Goal: Communication & Community: Participate in discussion

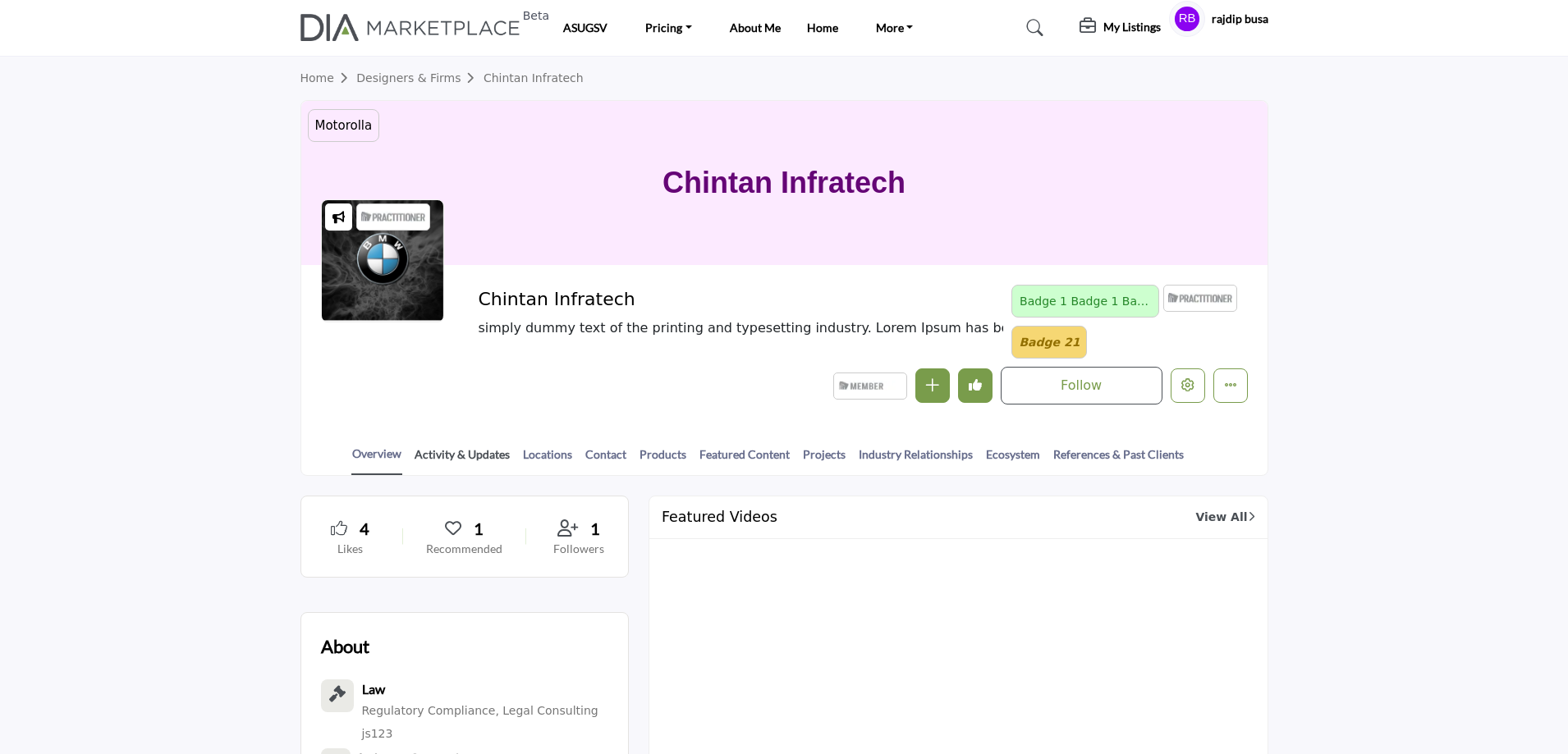
click at [445, 453] on link "Activity & Updates" at bounding box center [462, 460] width 97 height 29
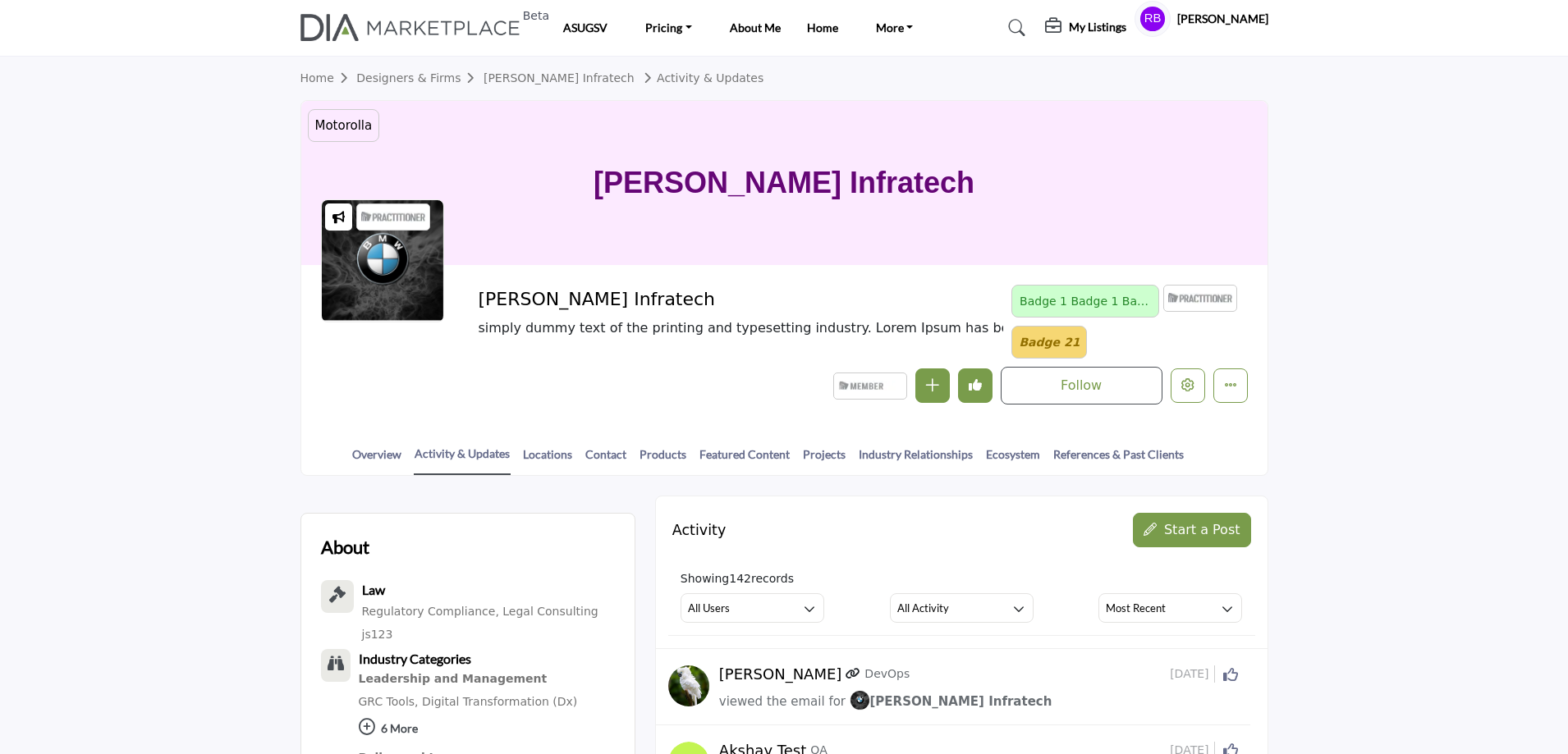
click at [1157, 533] on icon "button" at bounding box center [1150, 529] width 13 height 13
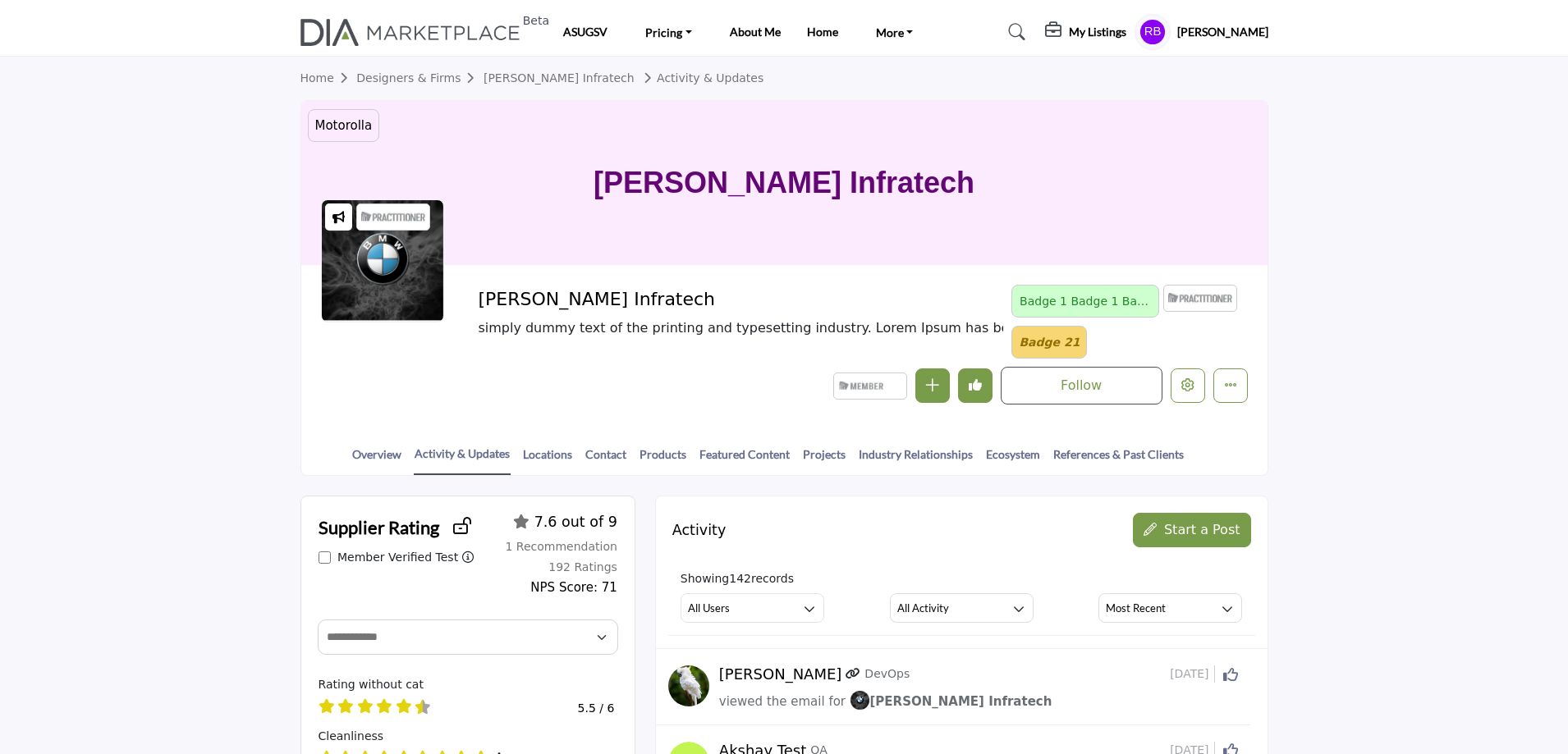
click at [1187, 526] on span "Start a Post" at bounding box center [1202, 529] width 76 height 15
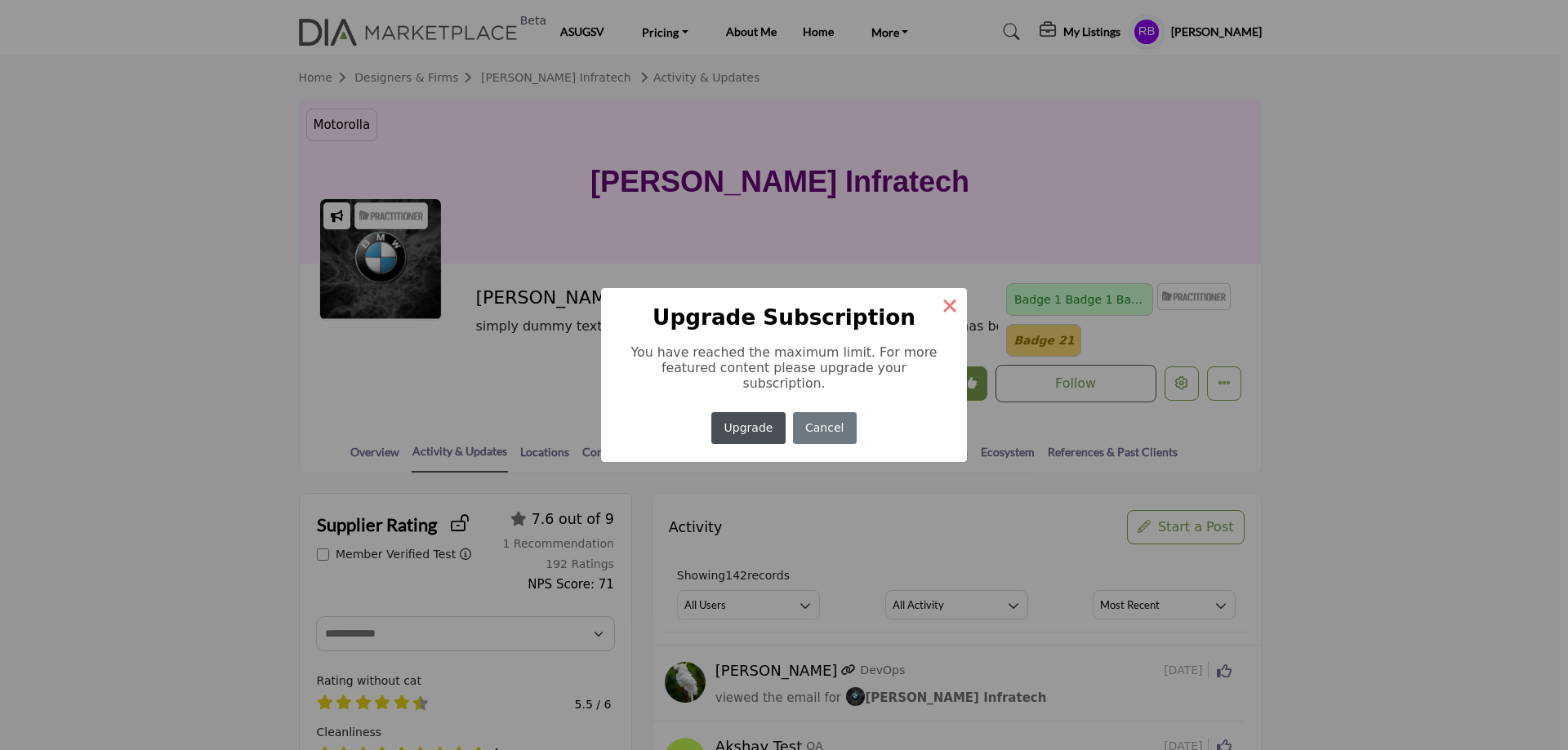
click at [942, 307] on button "×" at bounding box center [950, 305] width 34 height 34
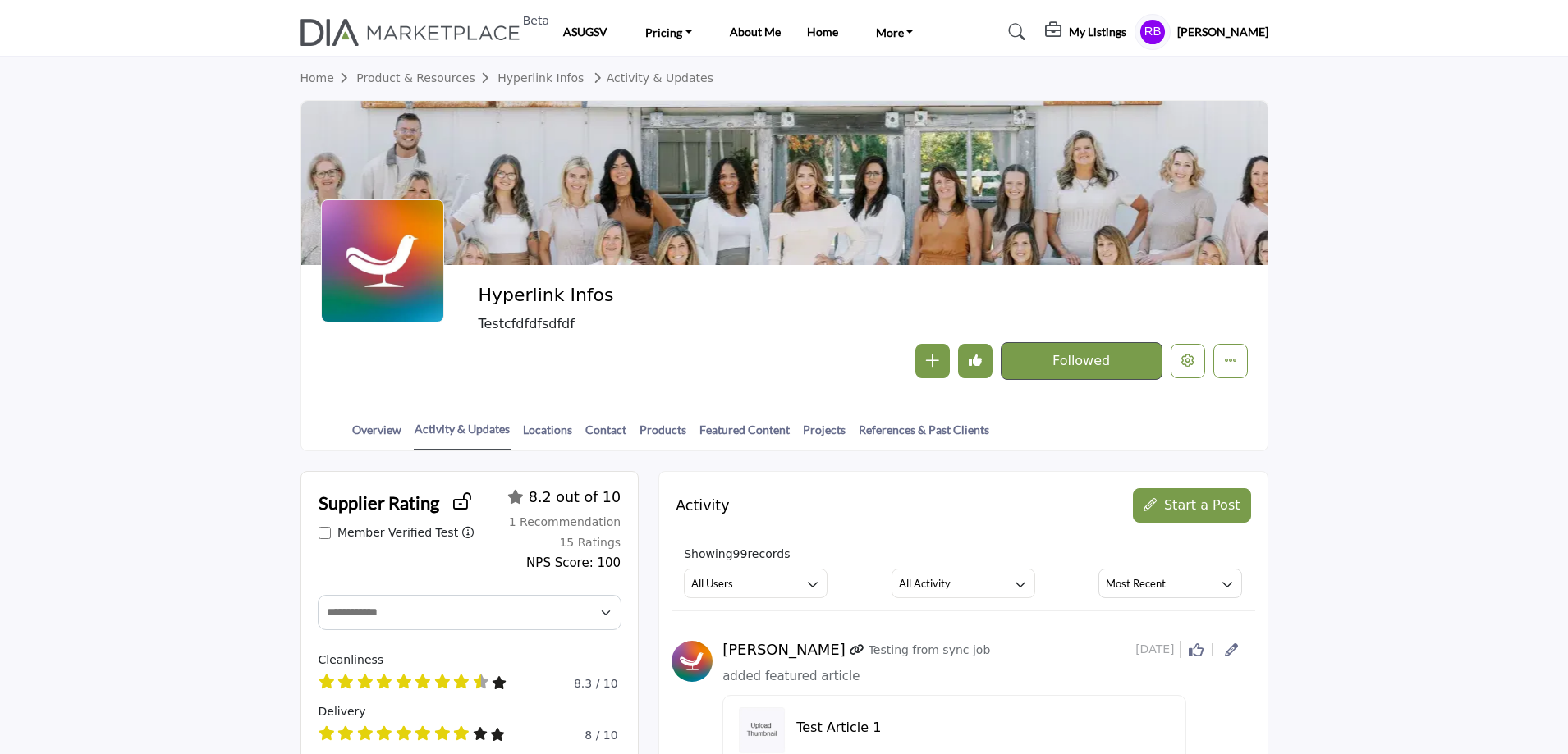
click at [1188, 506] on span "Start a Post" at bounding box center [1202, 505] width 76 height 15
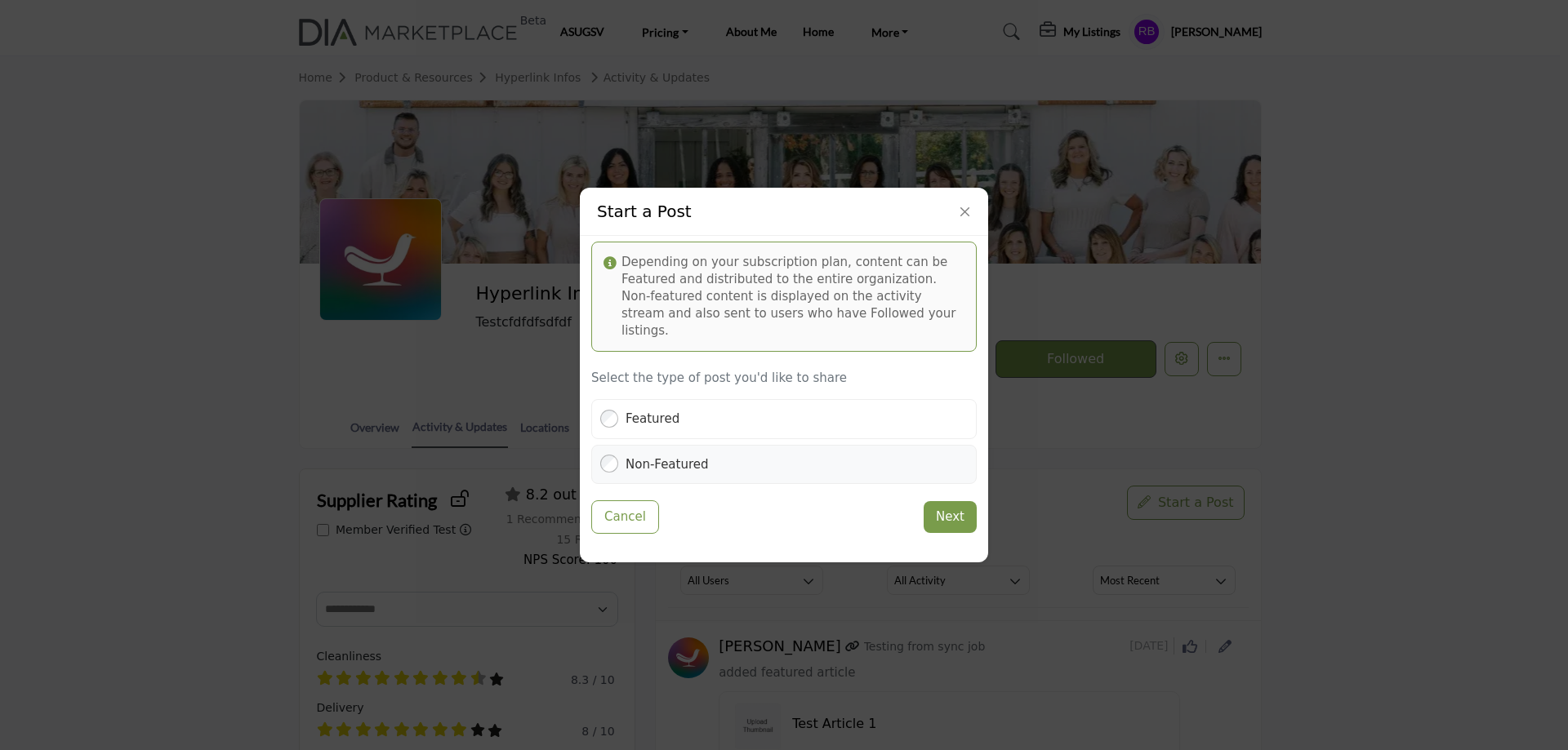
click at [695, 456] on label "Non-Featured" at bounding box center [667, 464] width 83 height 19
click at [951, 508] on button "Next" at bounding box center [950, 517] width 53 height 32
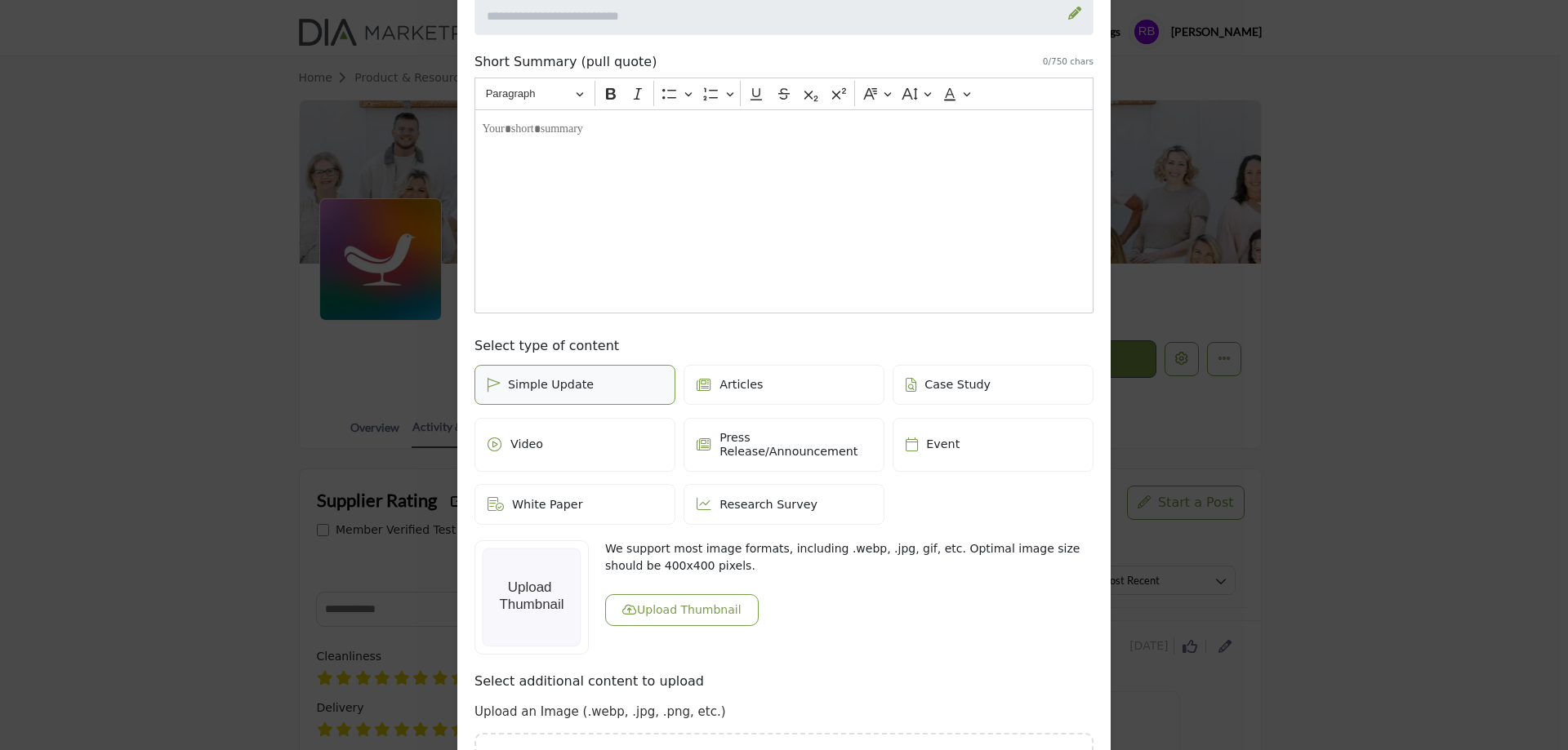
scroll to position [368, 0]
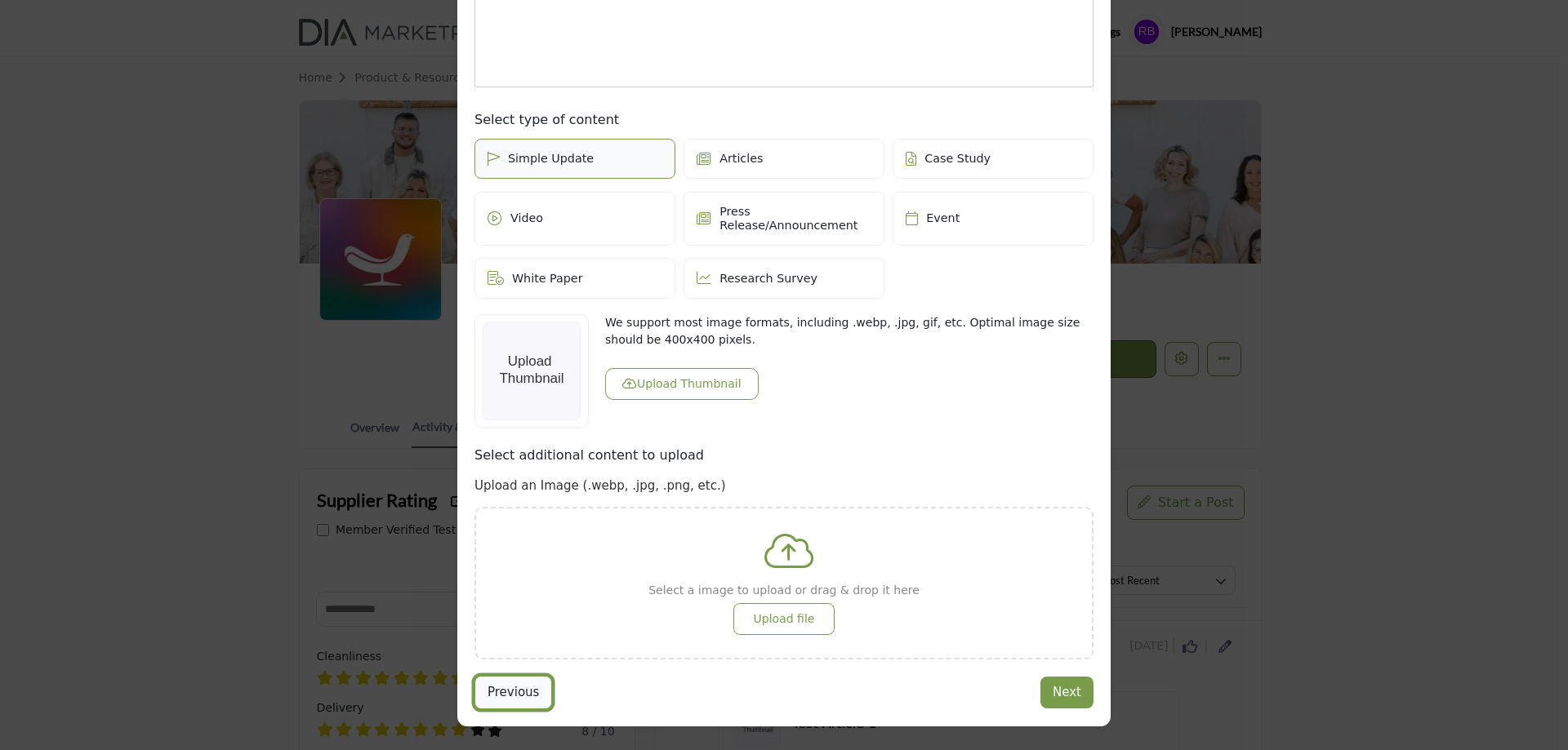
click at [510, 676] on button "Previous" at bounding box center [513, 692] width 78 height 33
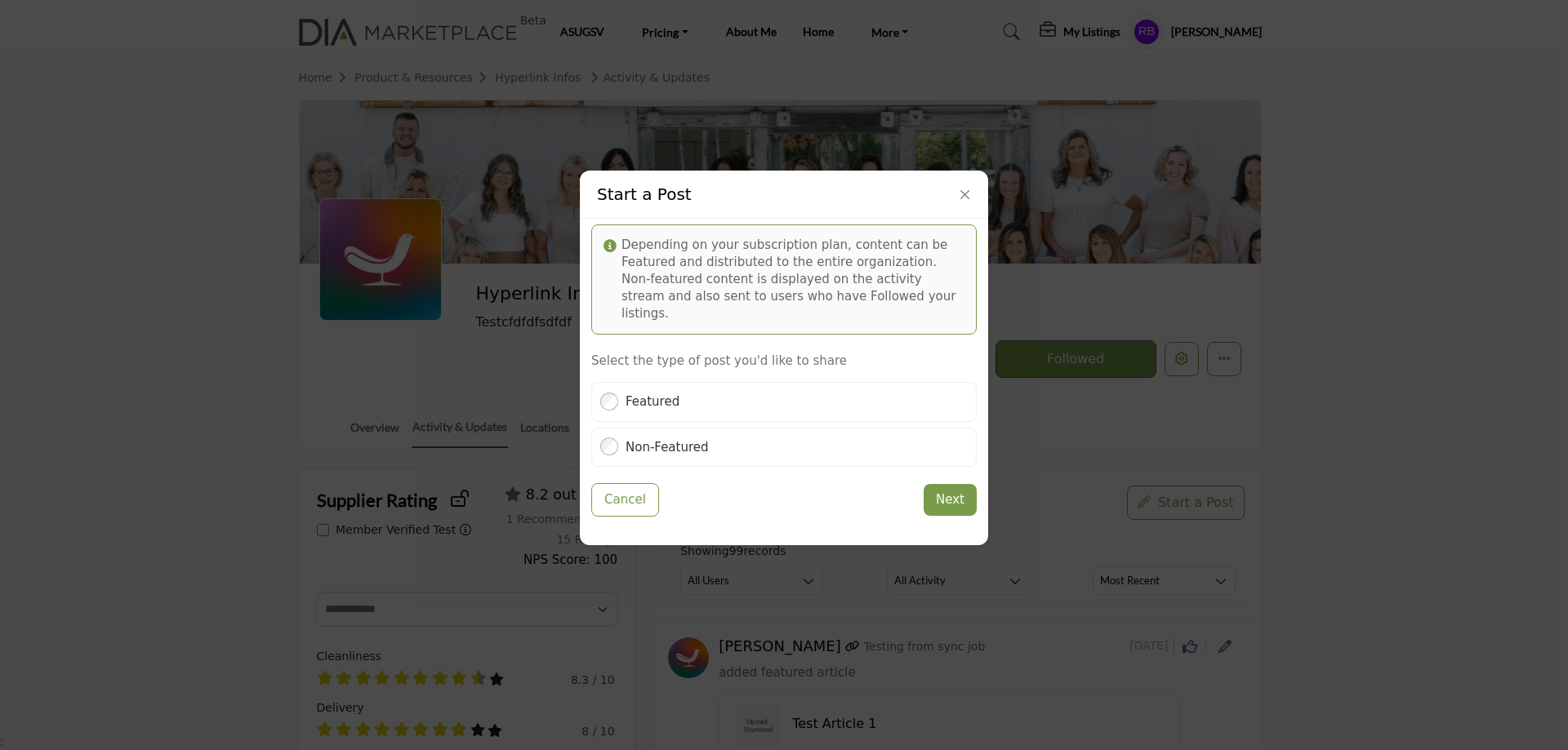
scroll to position [17, 0]
click at [632, 393] on label "Featured" at bounding box center [652, 402] width 54 height 19
click at [1207, 377] on button "Featured" at bounding box center [1224, 359] width 34 height 34
click at [956, 491] on button "Next" at bounding box center [950, 500] width 53 height 32
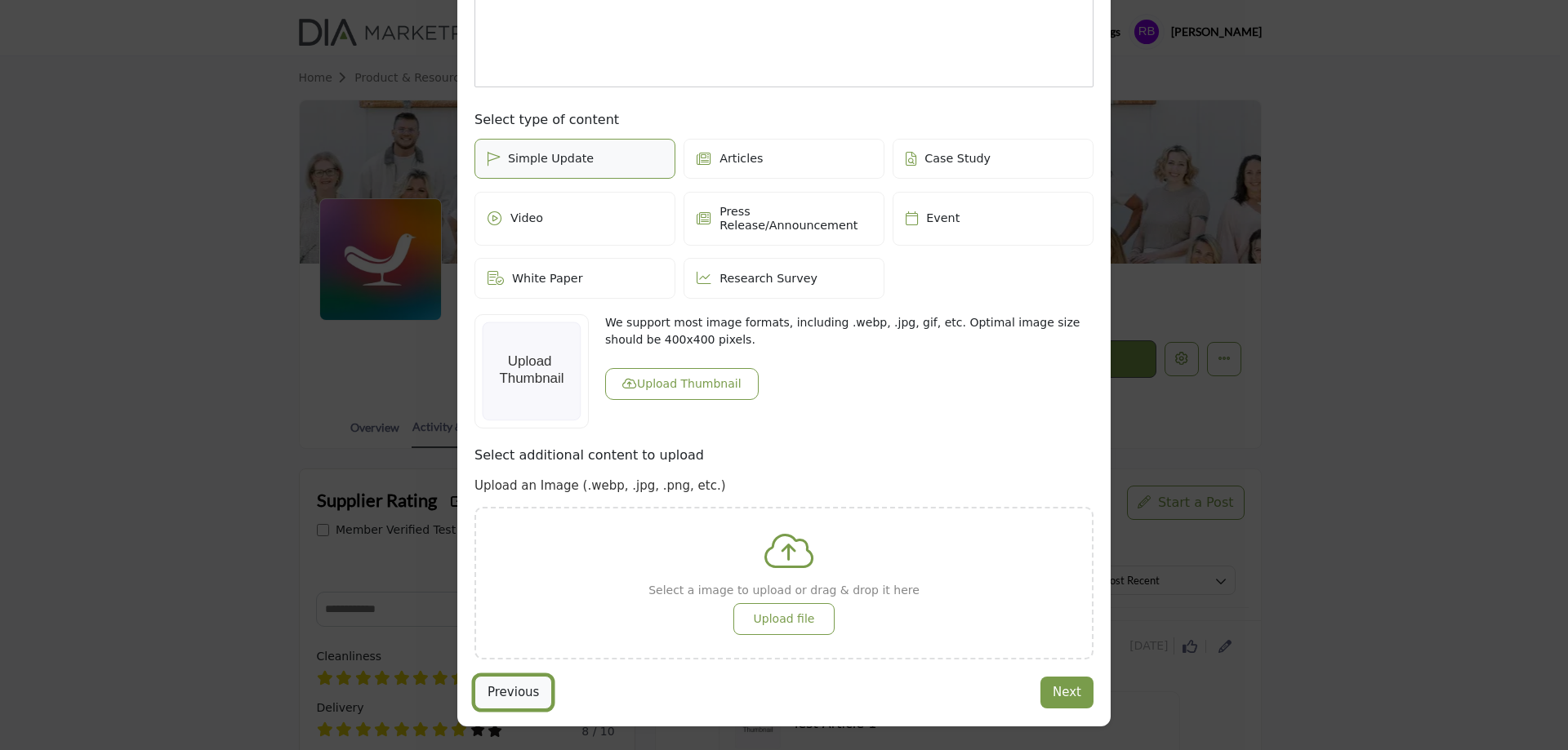
click at [522, 676] on button "Previous" at bounding box center [513, 692] width 78 height 33
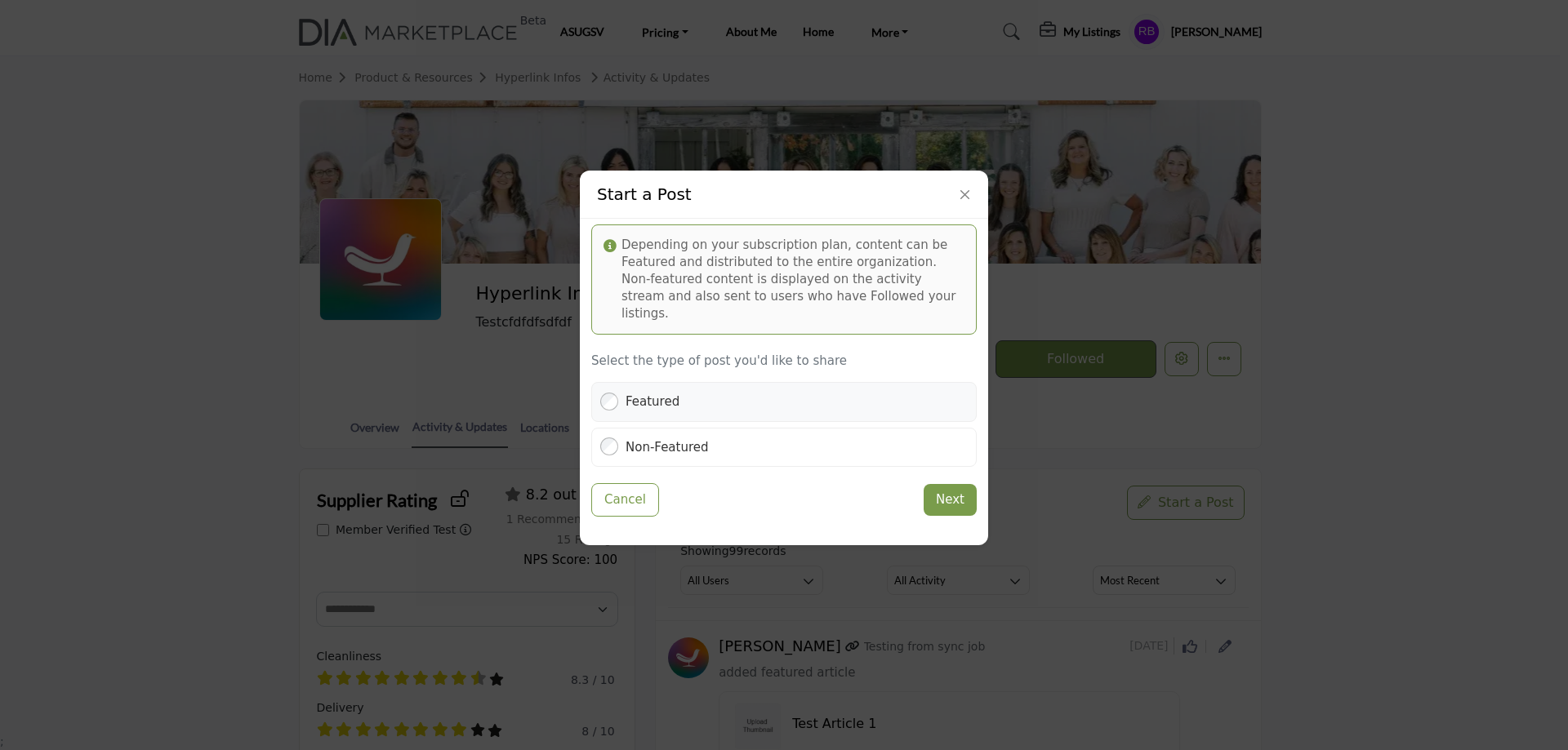
click at [648, 393] on label "Featured" at bounding box center [652, 402] width 54 height 19
click at [1207, 377] on button "Featured" at bounding box center [1224, 359] width 34 height 34
click at [941, 491] on button "Next" at bounding box center [950, 500] width 53 height 32
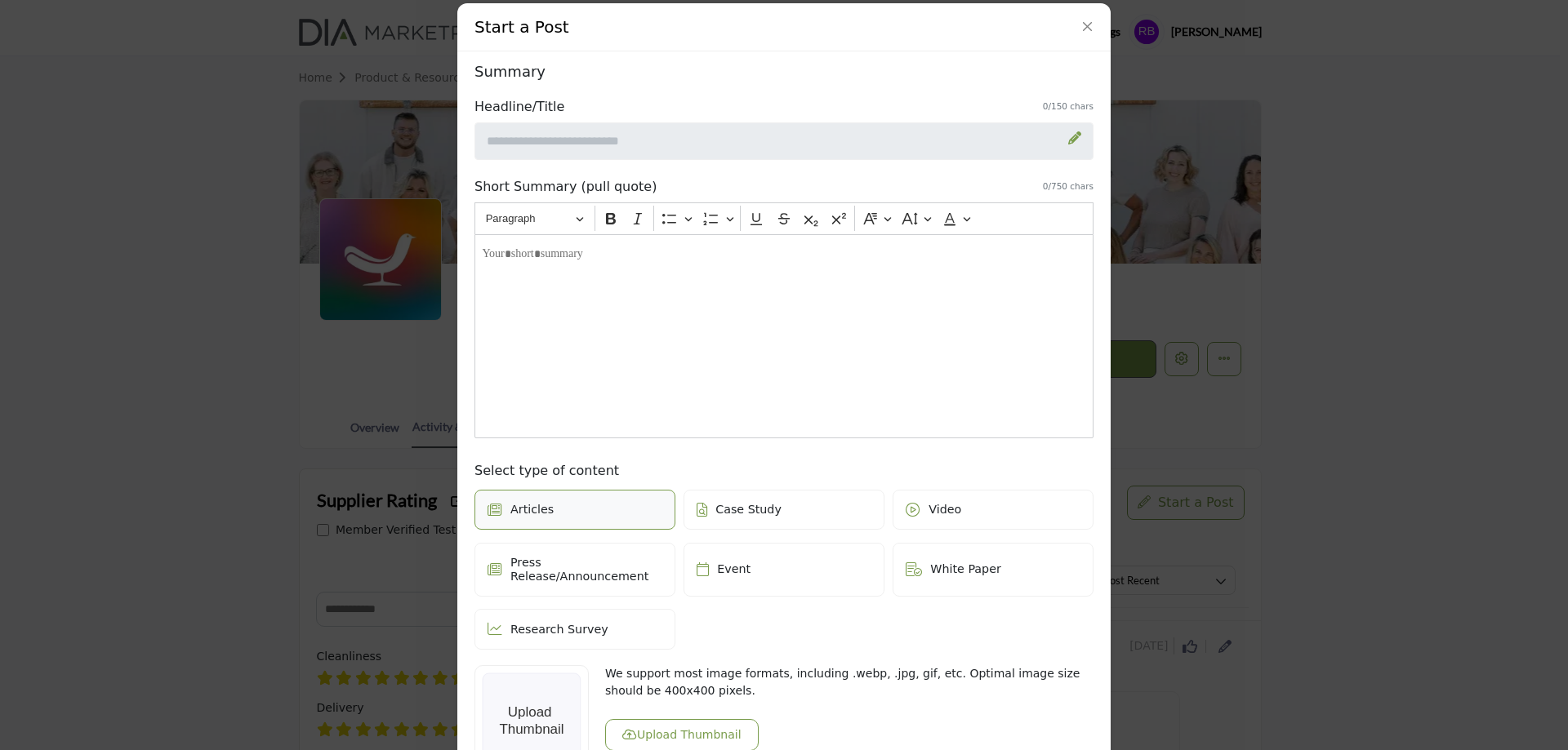
scroll to position [262, 0]
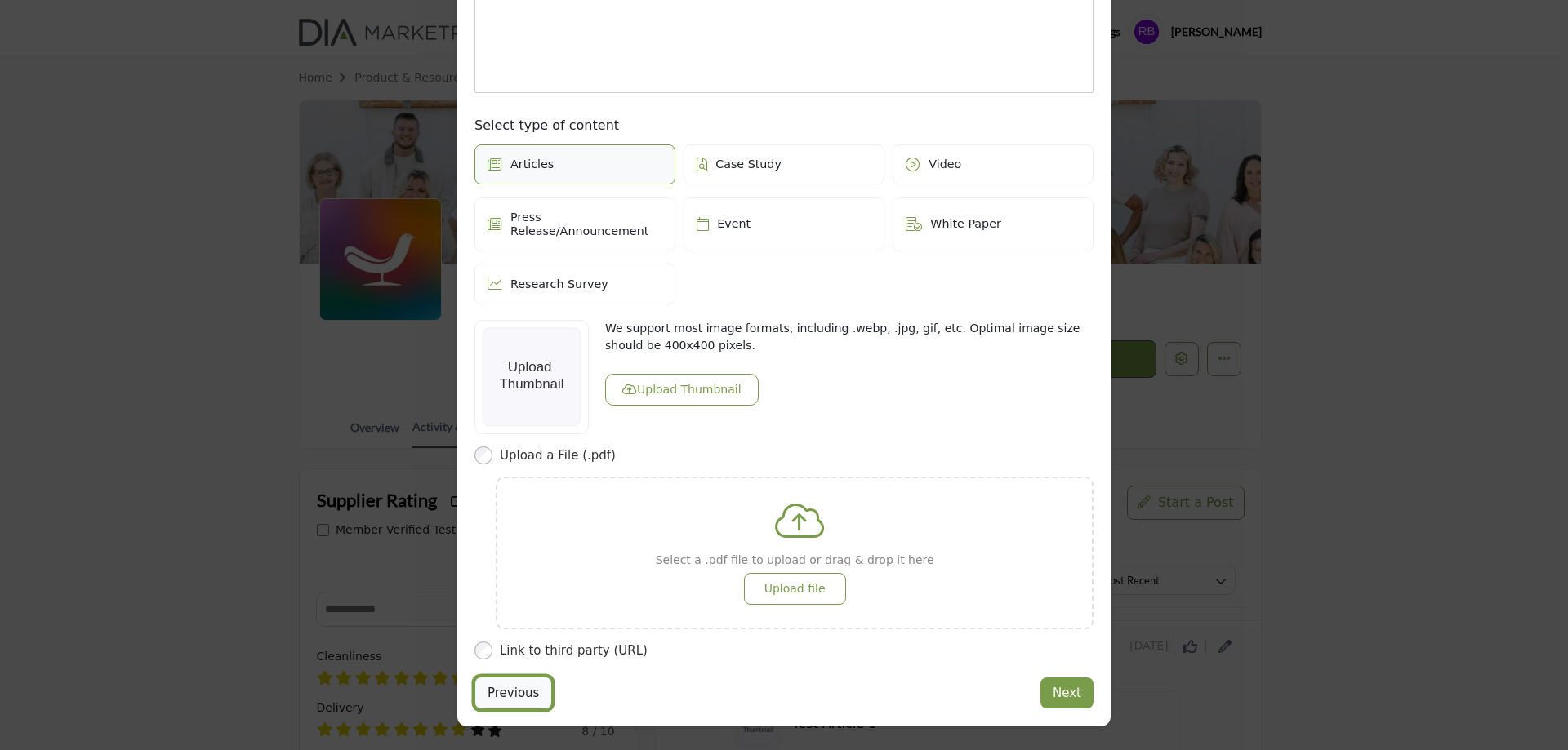
click at [525, 677] on button "Previous" at bounding box center [513, 693] width 78 height 33
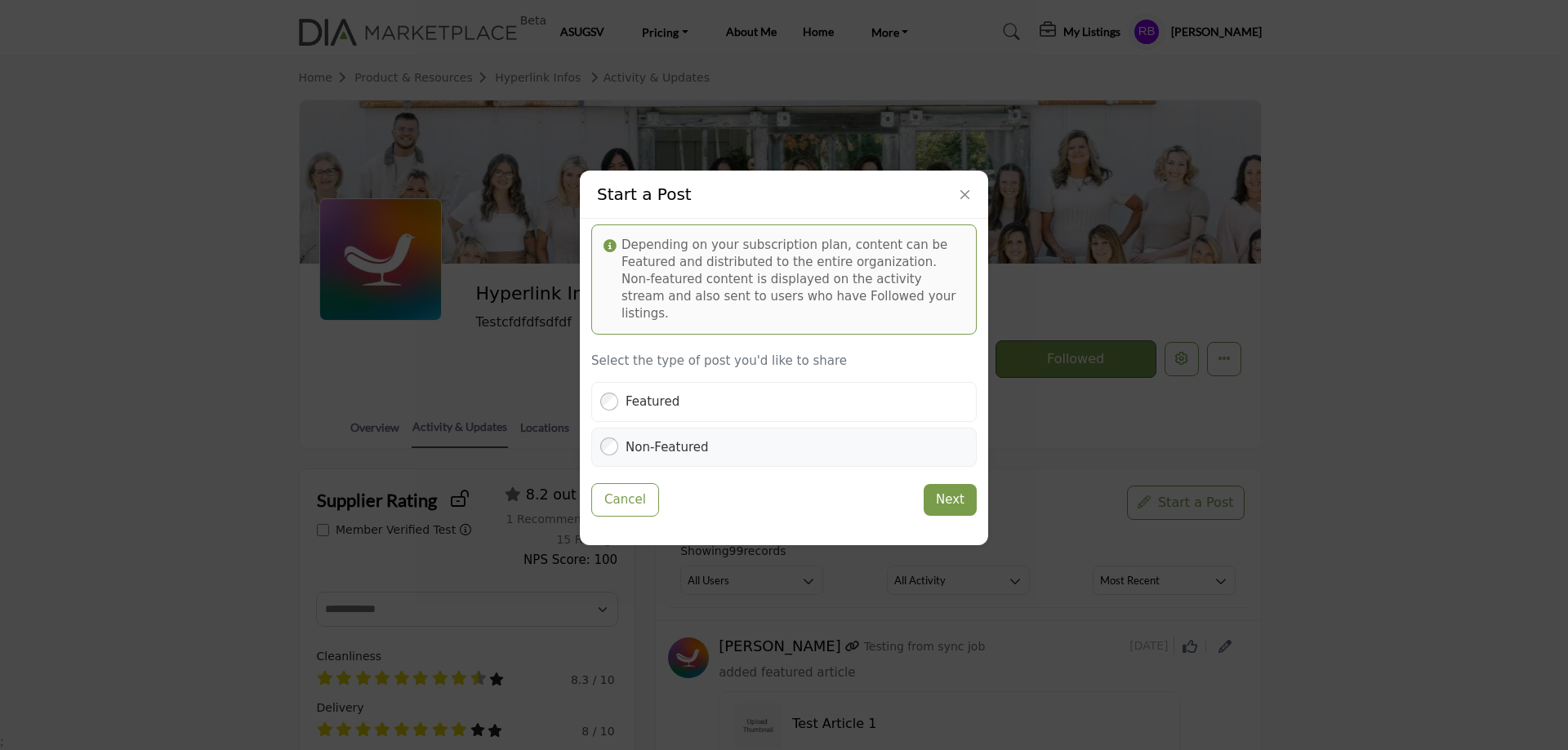
click at [641, 439] on label "Non-Featured" at bounding box center [667, 447] width 83 height 19
click at [936, 490] on button "Next" at bounding box center [950, 500] width 53 height 32
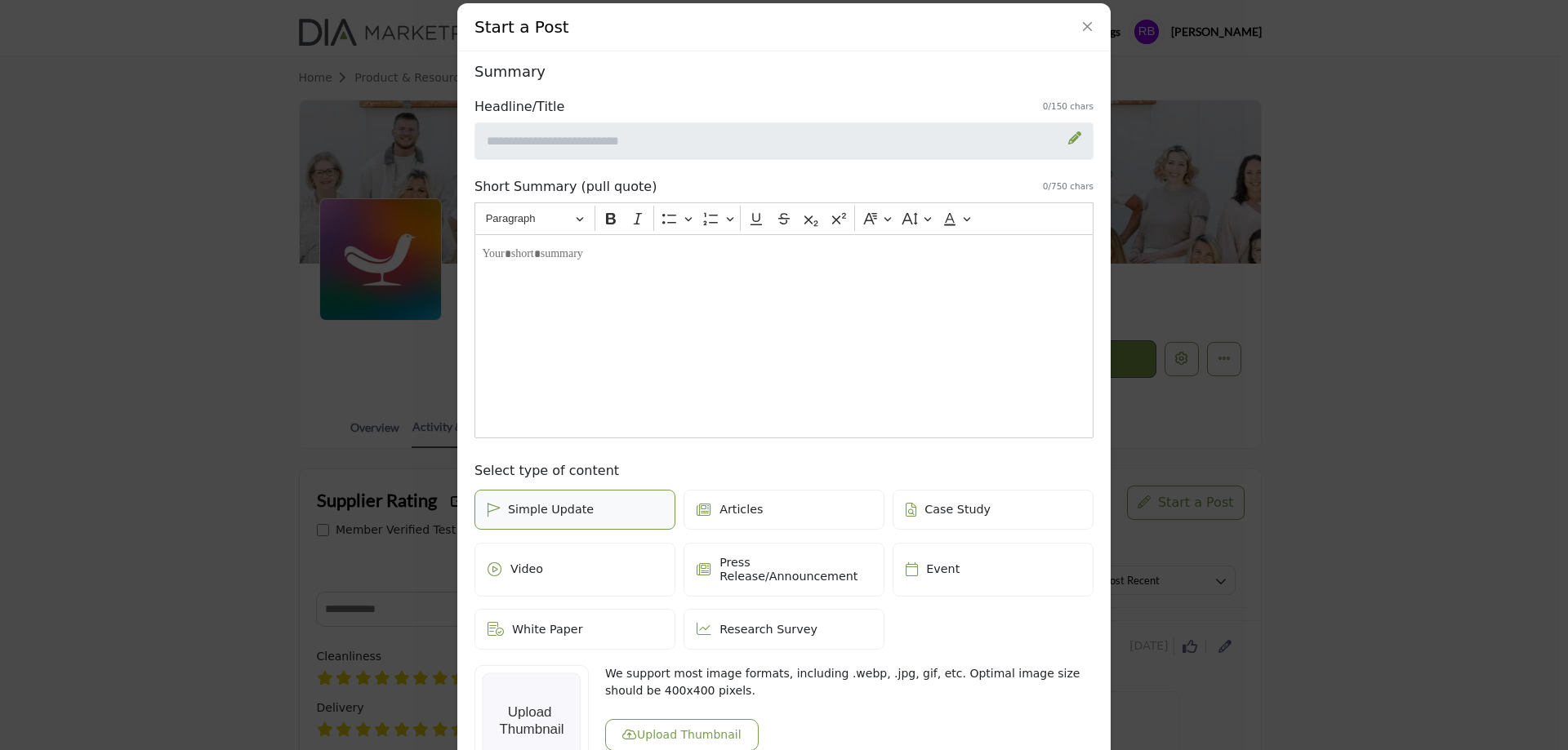
scroll to position [368, 0]
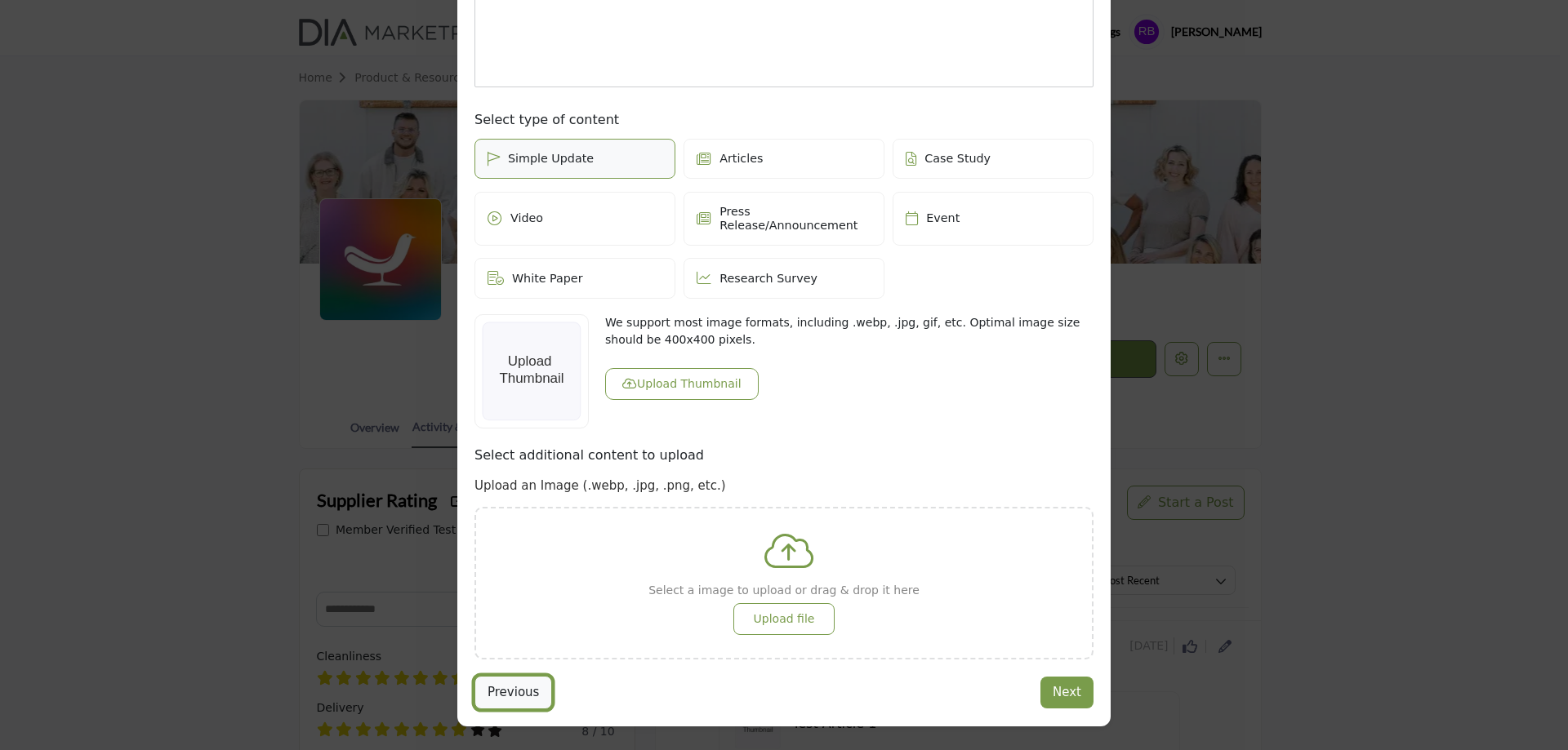
click at [517, 676] on button "Previous" at bounding box center [513, 692] width 78 height 33
